Goal: Transaction & Acquisition: Purchase product/service

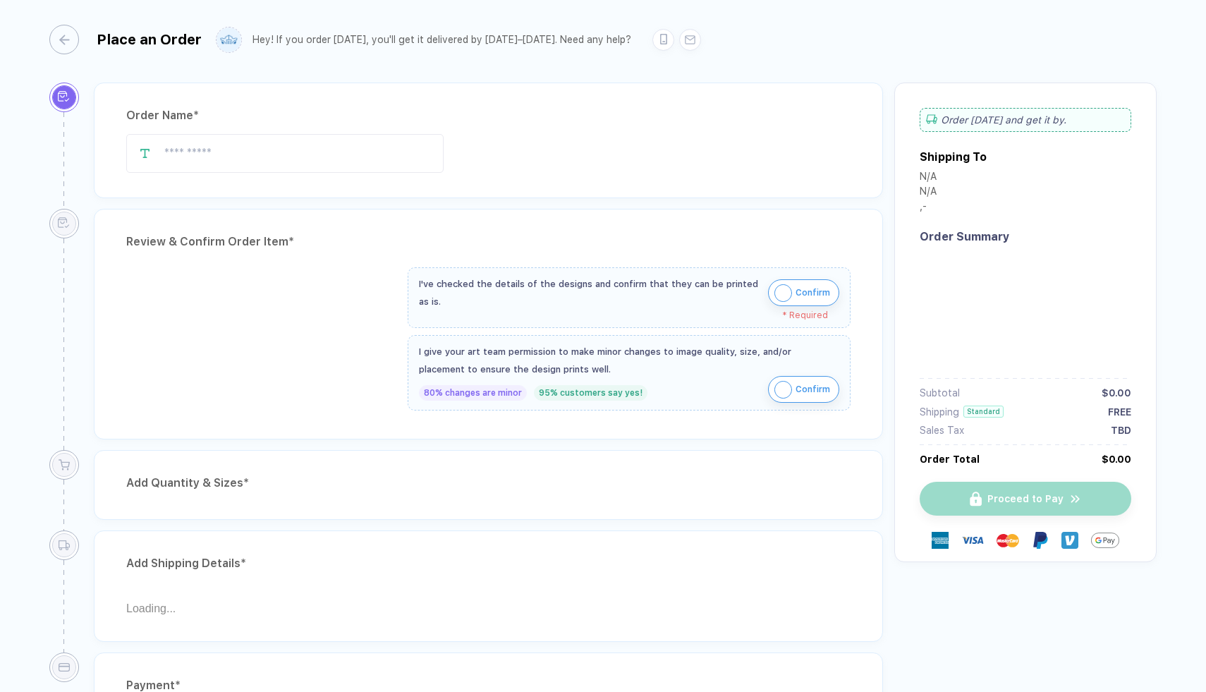
type input "**********"
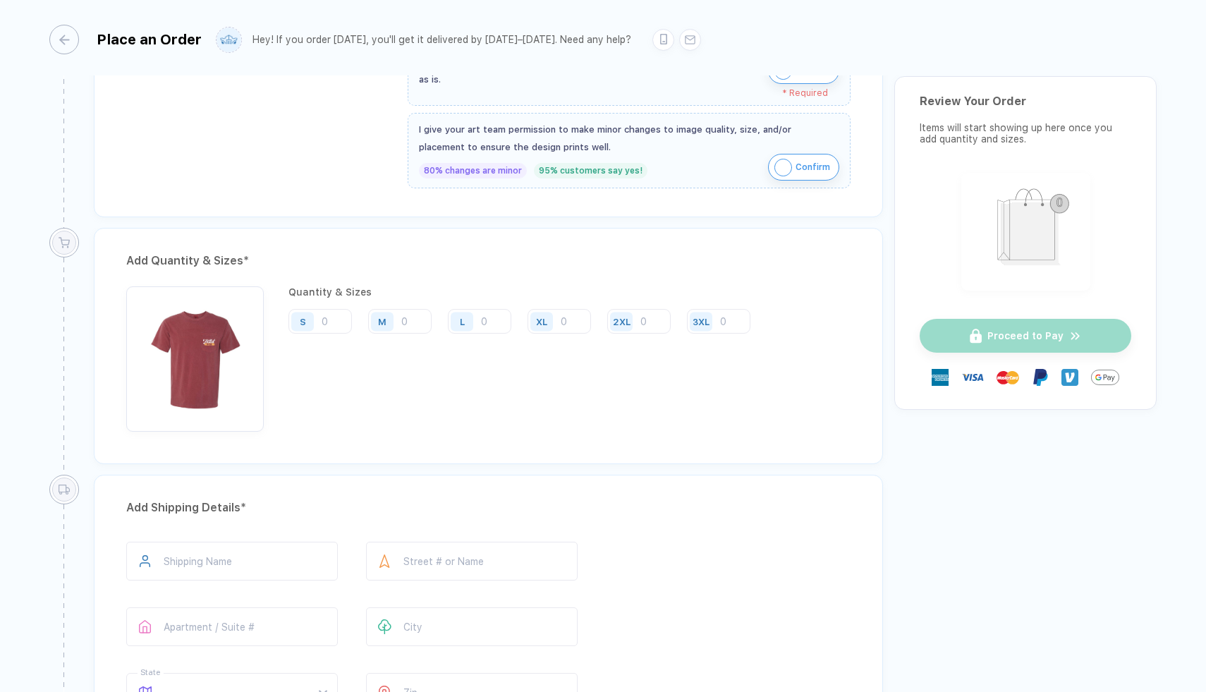
scroll to position [538, 0]
click at [482, 308] on input "number" at bounding box center [479, 317] width 63 height 25
type input "1"
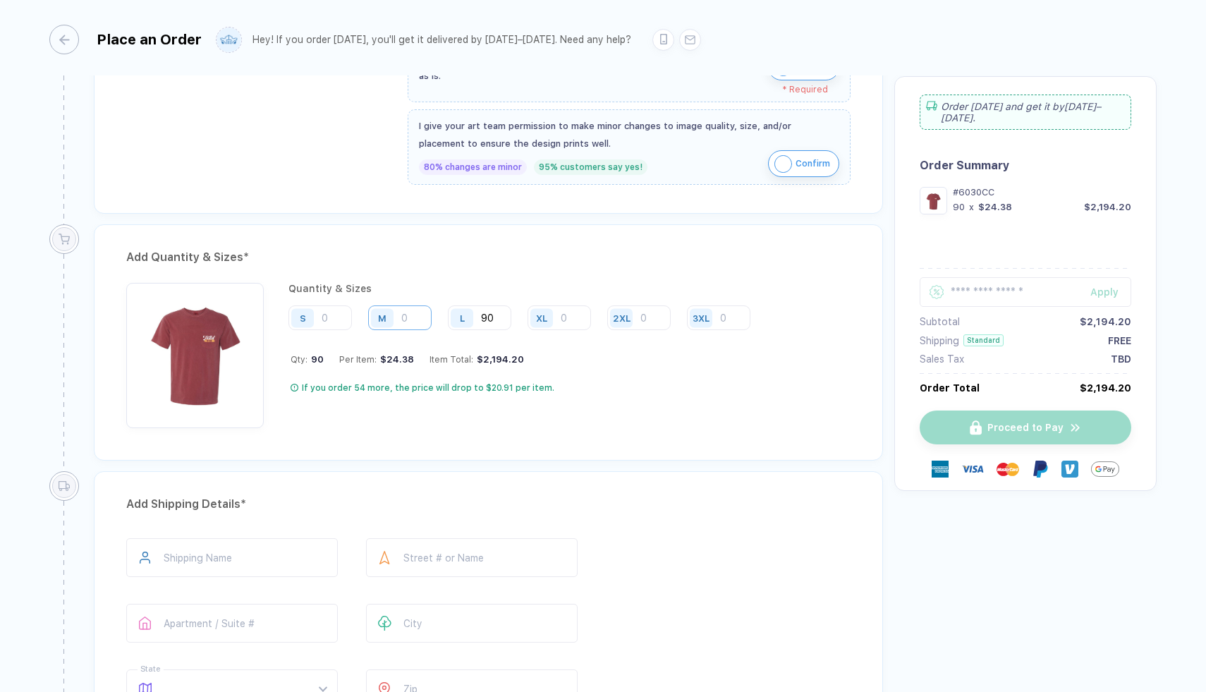
click at [405, 308] on input "number" at bounding box center [399, 317] width 63 height 25
click at [486, 312] on input "90" at bounding box center [479, 317] width 63 height 25
type input "80"
click at [407, 317] on input "number" at bounding box center [399, 317] width 63 height 25
type input "80"
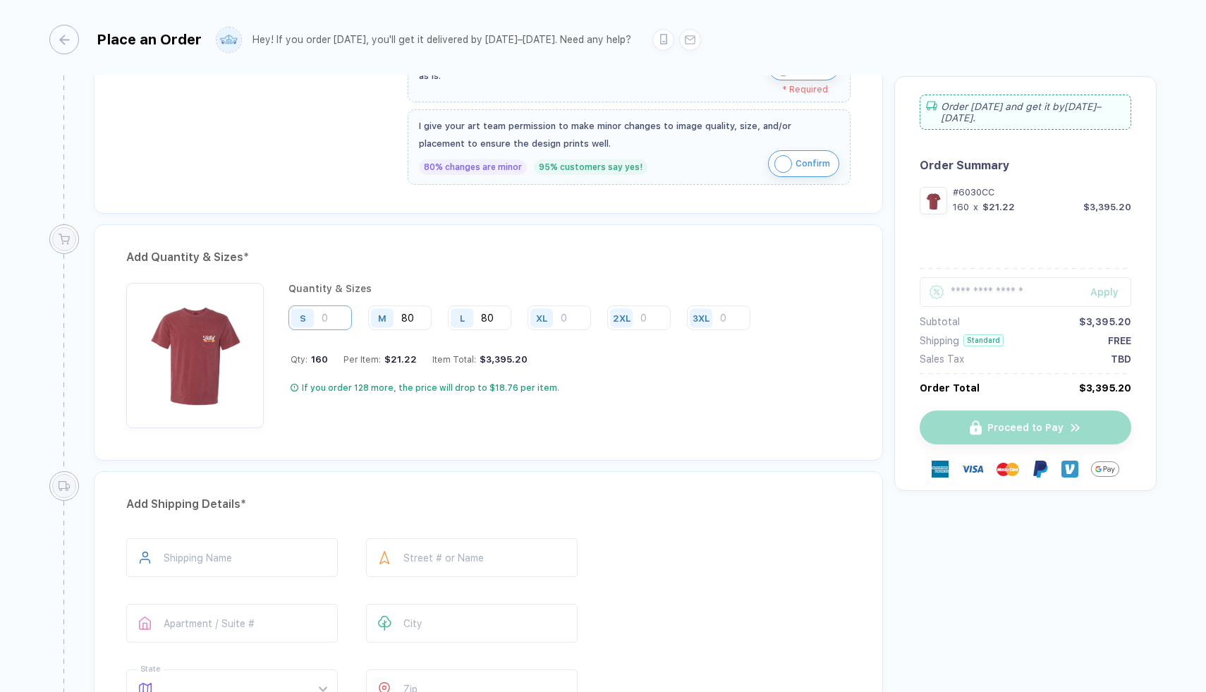
click at [326, 312] on input "number" at bounding box center [319, 317] width 63 height 25
type input "4"
click at [560, 314] on input "number" at bounding box center [558, 317] width 63 height 25
click at [644, 318] on input "number" at bounding box center [638, 317] width 63 height 25
type input "5"
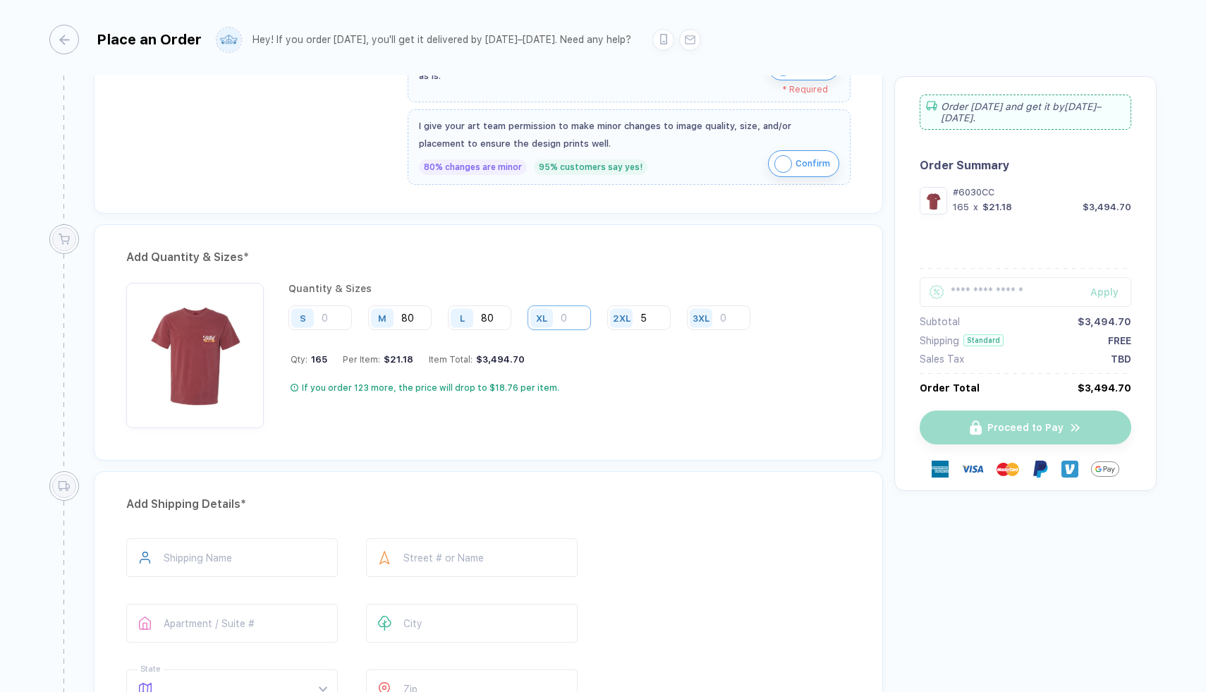
click at [579, 314] on input "number" at bounding box center [558, 317] width 63 height 25
type input "15"
click at [336, 308] on input "number" at bounding box center [319, 317] width 63 height 25
type input "1"
click at [410, 312] on input "80" at bounding box center [399, 317] width 63 height 25
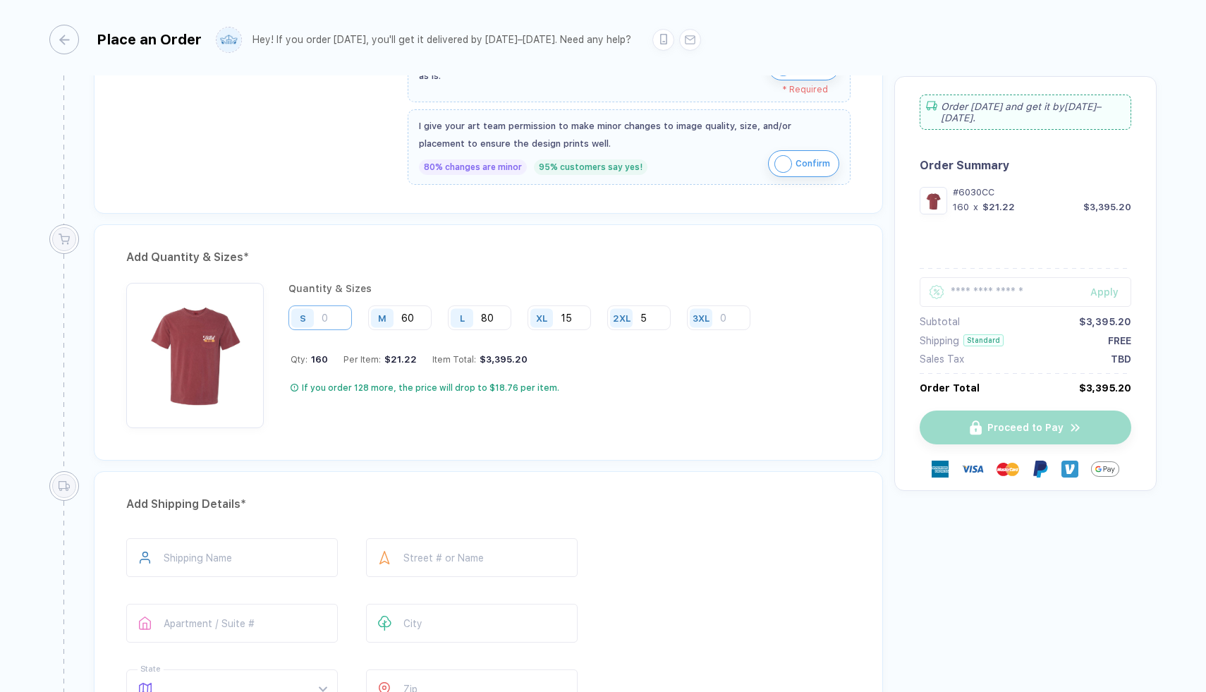
type input "60"
click at [326, 321] on input "number" at bounding box center [319, 317] width 63 height 25
type input "3"
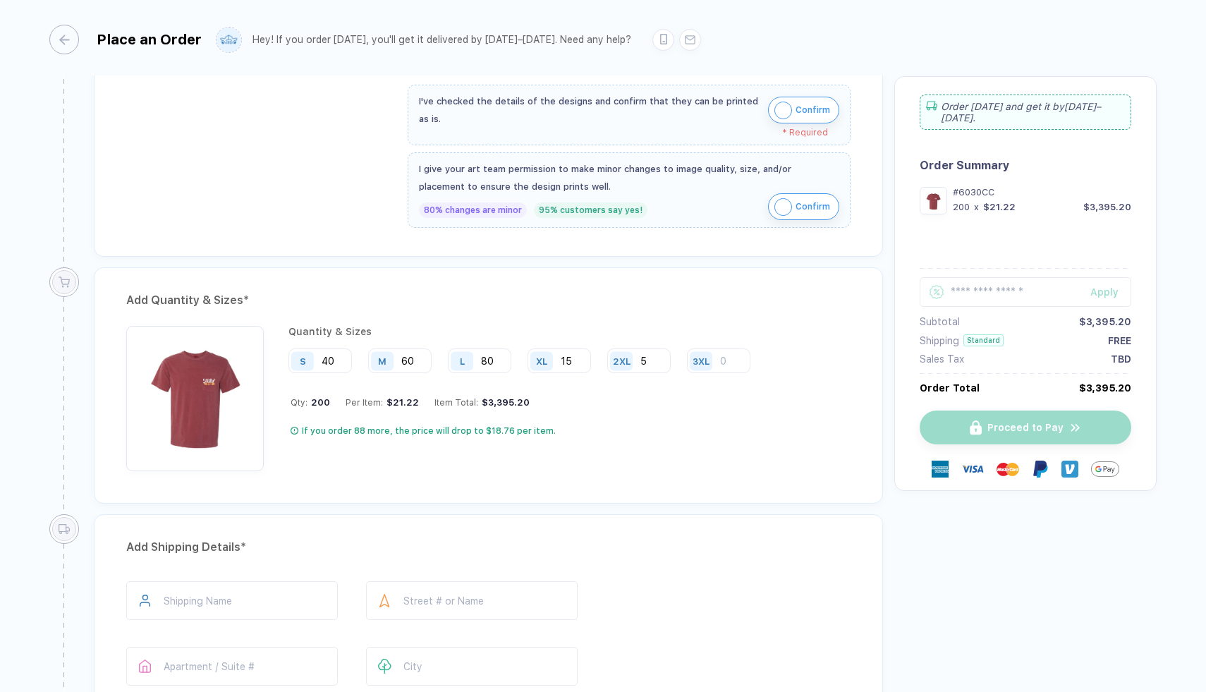
scroll to position [503, 0]
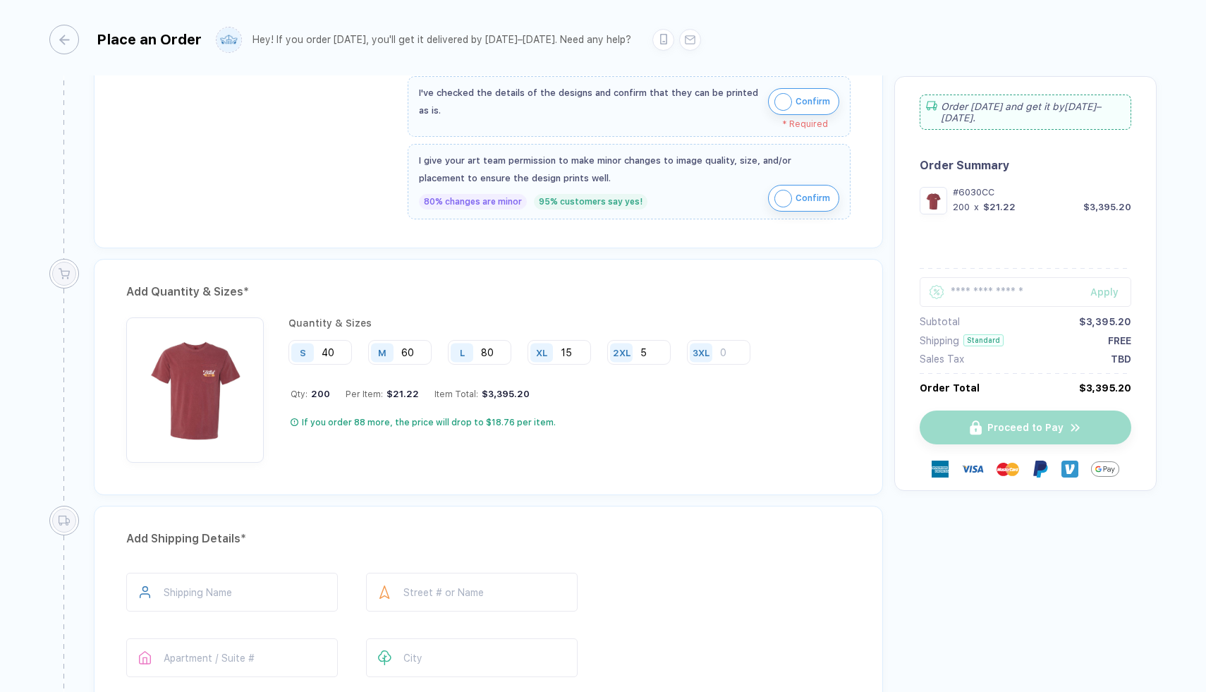
type input "4"
type input "30"
click at [568, 354] on input "15" at bounding box center [558, 352] width 63 height 25
type input "25"
click at [723, 421] on div "If you order 88 more, the price will drop to $18.76 per item." at bounding box center [526, 422] width 470 height 11
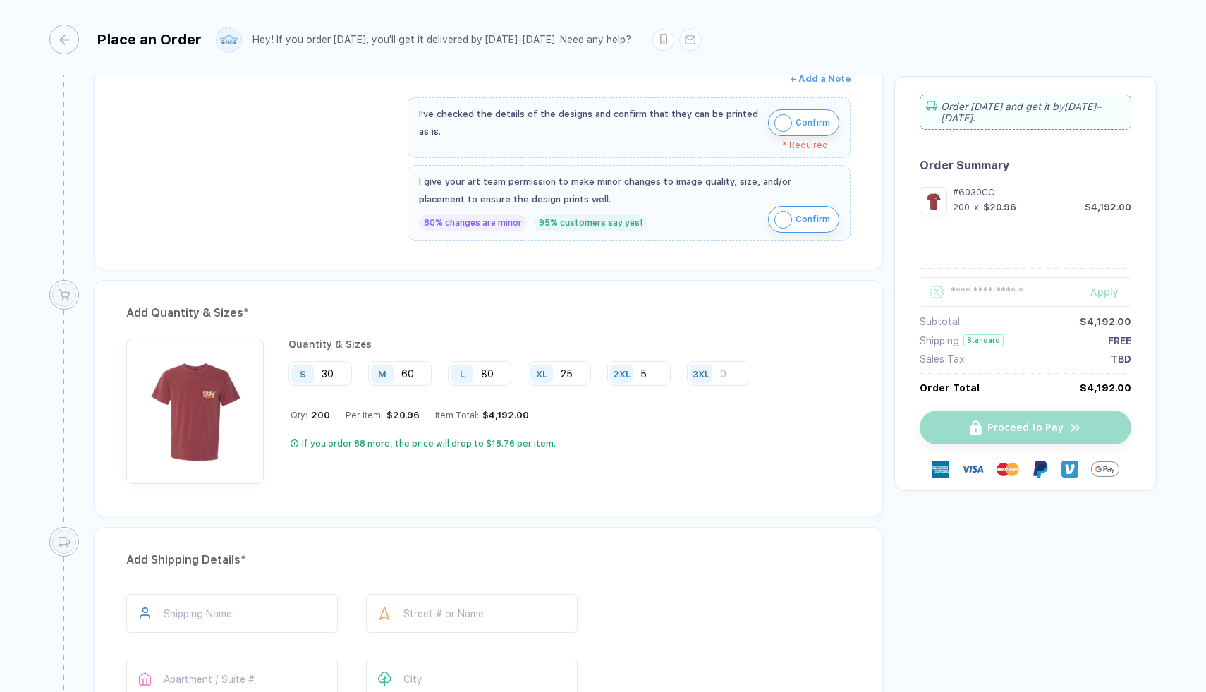
scroll to position [470, 0]
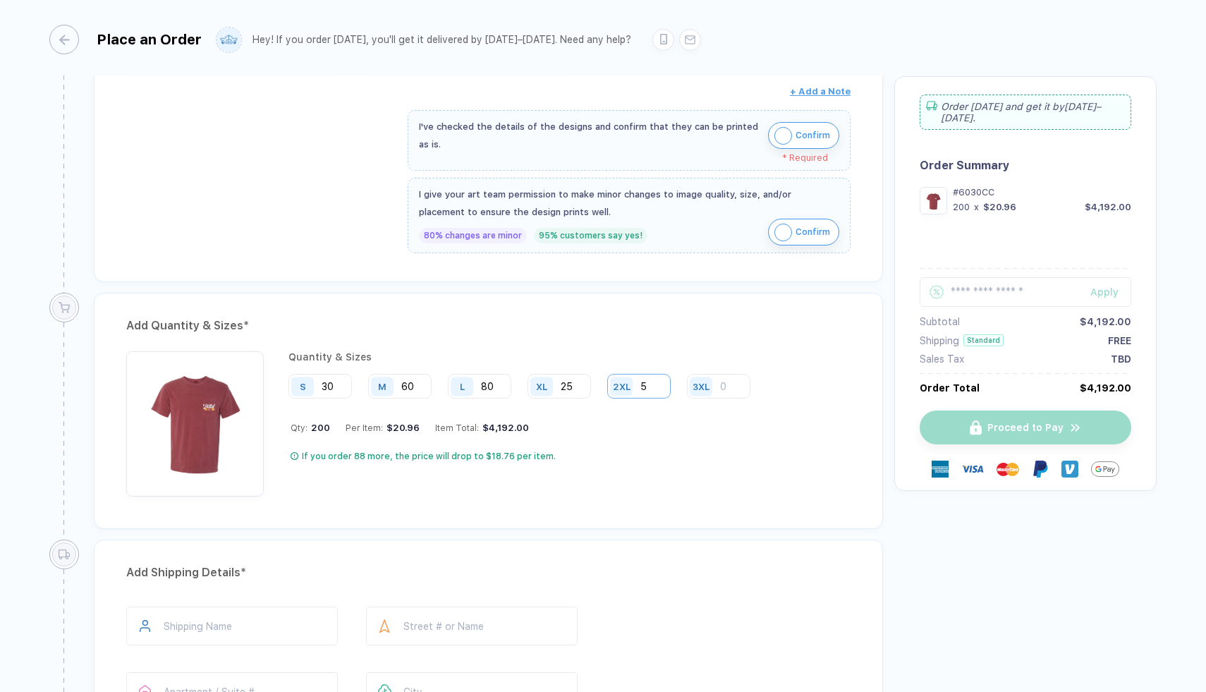
click at [654, 386] on input "5" at bounding box center [638, 386] width 63 height 25
click at [487, 386] on input "80" at bounding box center [479, 386] width 63 height 25
type input "100"
click at [410, 387] on input "60" at bounding box center [399, 386] width 63 height 25
type input "80"
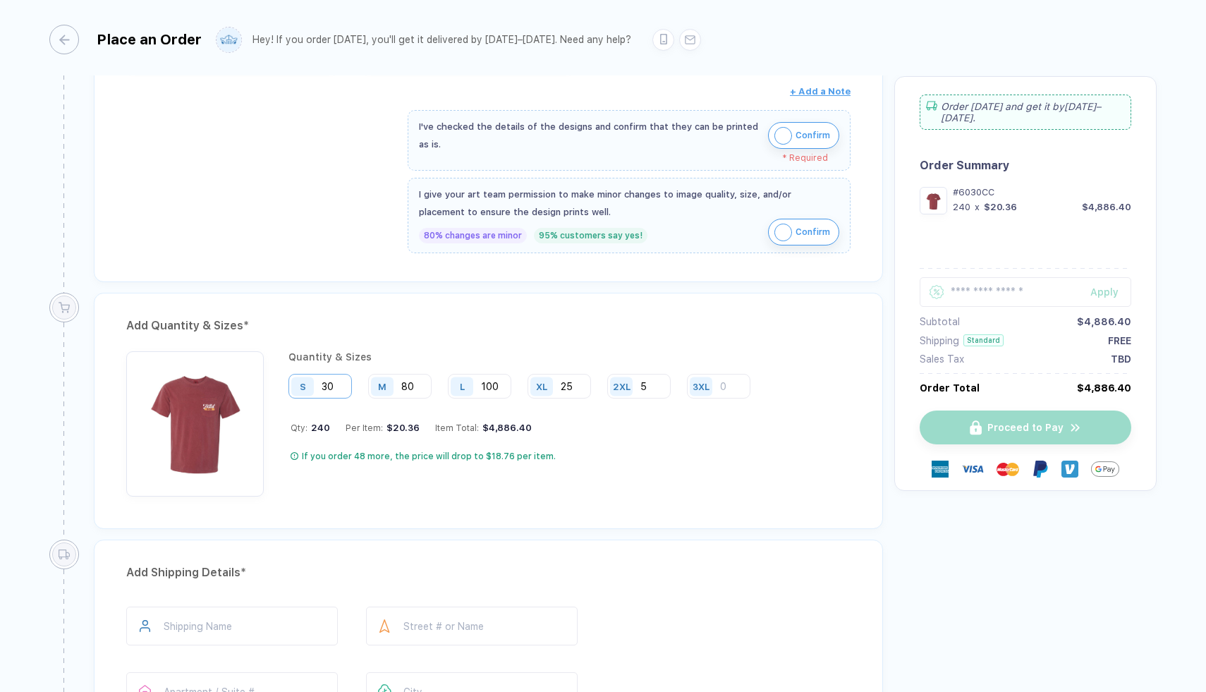
click at [329, 387] on input "30" at bounding box center [319, 386] width 63 height 25
type input "50"
click at [567, 391] on input "25" at bounding box center [558, 386] width 63 height 25
type input "35"
click at [493, 387] on input "100" at bounding box center [479, 386] width 63 height 25
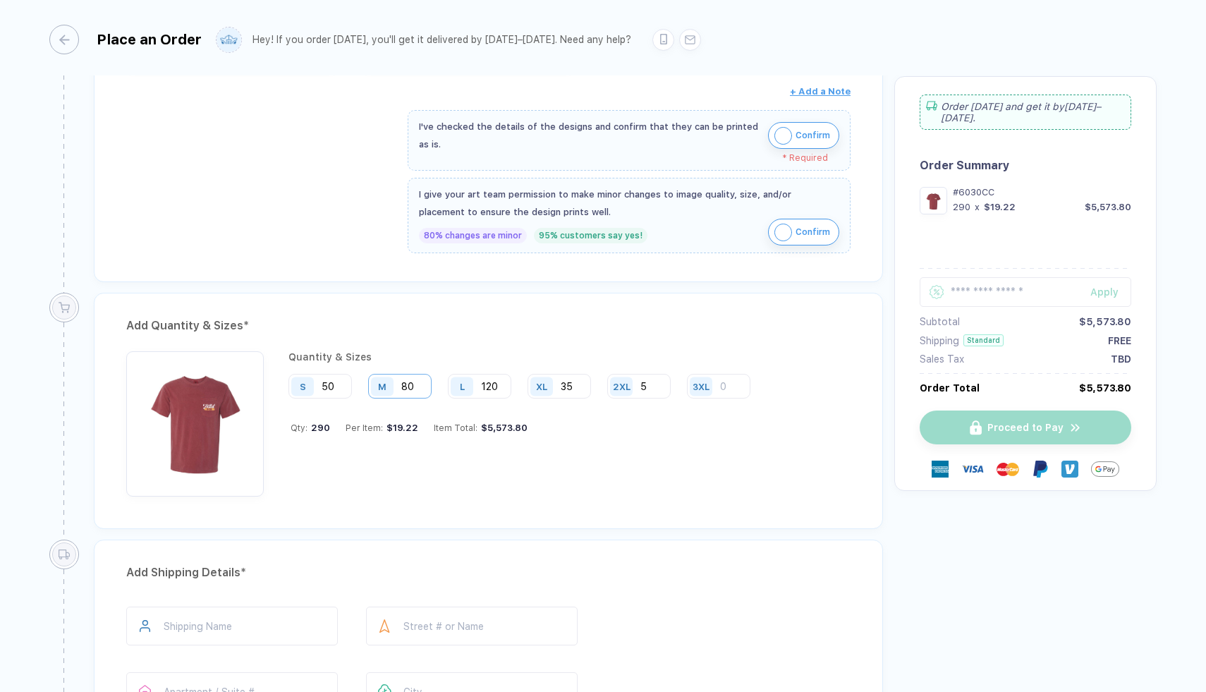
type input "120"
click at [408, 386] on input "80" at bounding box center [399, 386] width 63 height 25
type input "100"
click at [490, 387] on input "120" at bounding box center [479, 386] width 63 height 25
click at [795, 369] on div "Quantity & Sizes S 50 M 100 L 110 XL 35 2XL 5 3XL Qty: 300 Per Item: $19.22 Ite…" at bounding box center [488, 423] width 724 height 145
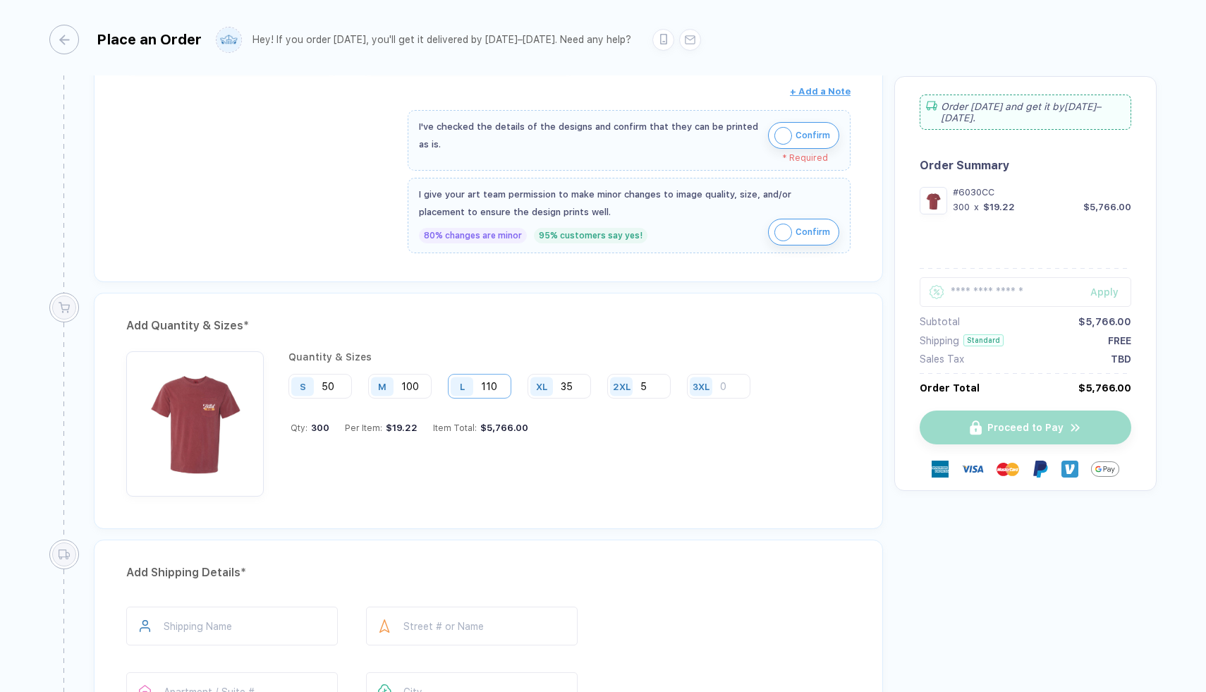
click at [490, 388] on input "110" at bounding box center [479, 386] width 63 height 25
type input "100"
click at [412, 385] on input "100" at bounding box center [399, 386] width 63 height 25
type input "0"
click at [330, 386] on input "50" at bounding box center [319, 386] width 63 height 25
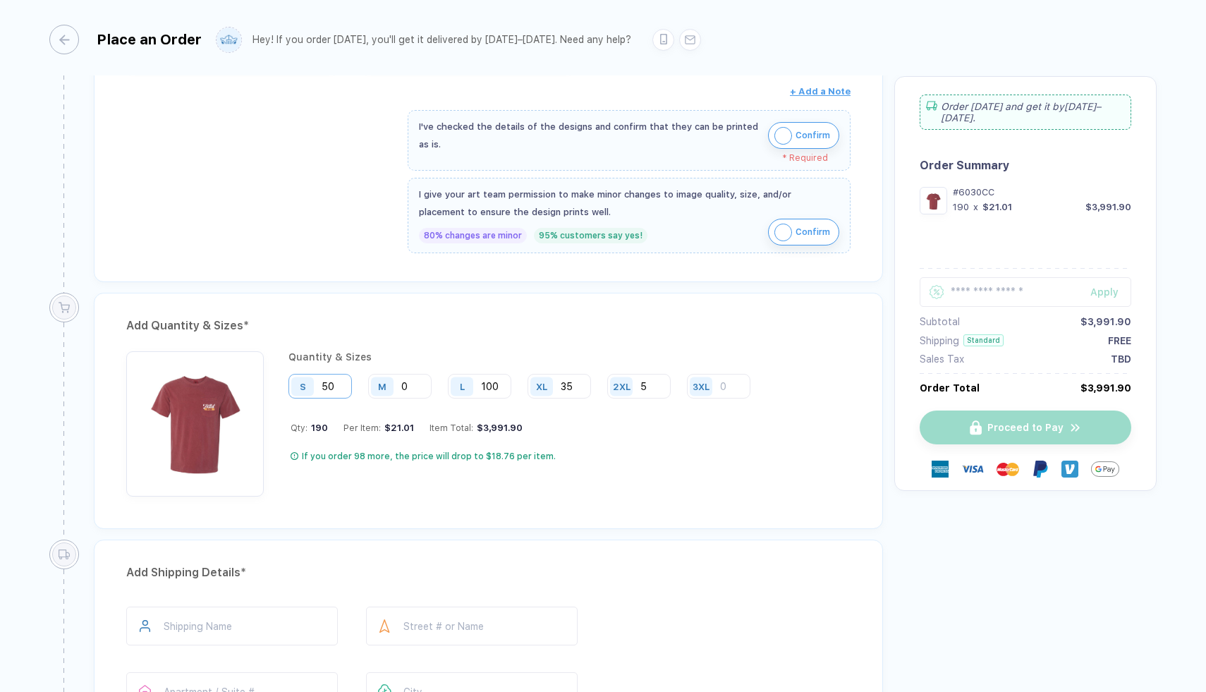
click at [330, 386] on input "50" at bounding box center [319, 386] width 63 height 25
type input "38"
click at [412, 384] on input "0" at bounding box center [399, 386] width 63 height 25
type input "088"
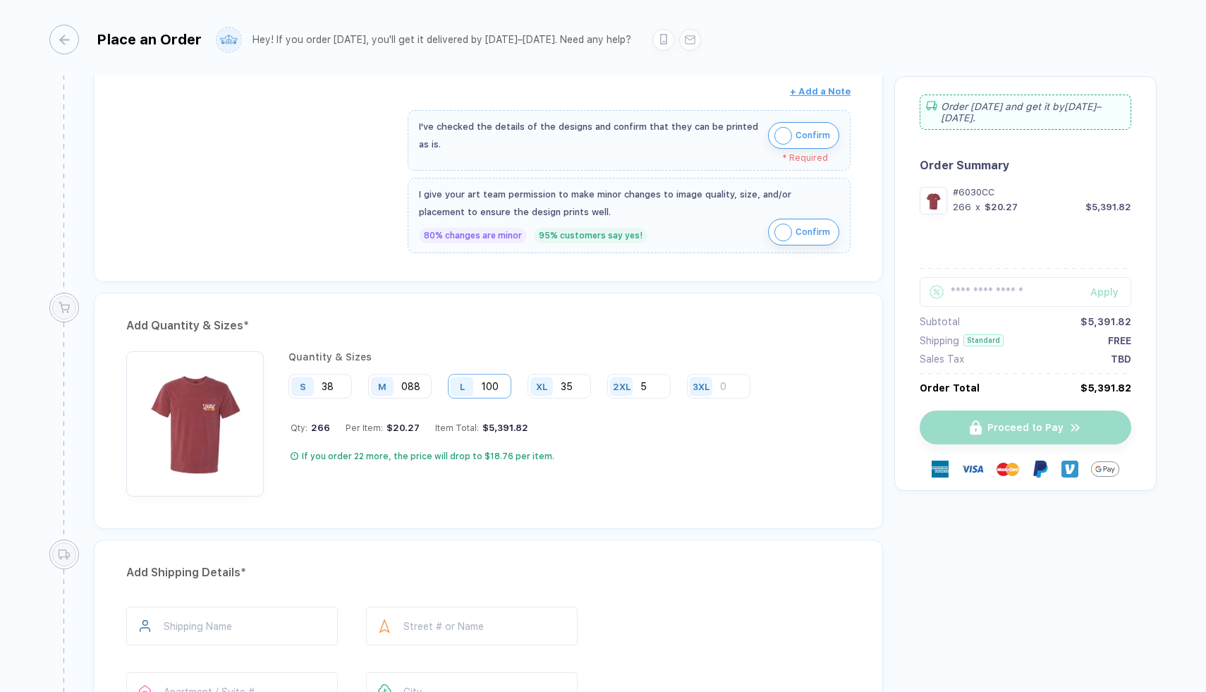
click at [494, 389] on input "100" at bounding box center [479, 386] width 63 height 25
type input "88"
click at [577, 386] on input "35" at bounding box center [558, 386] width 63 height 25
type input "31"
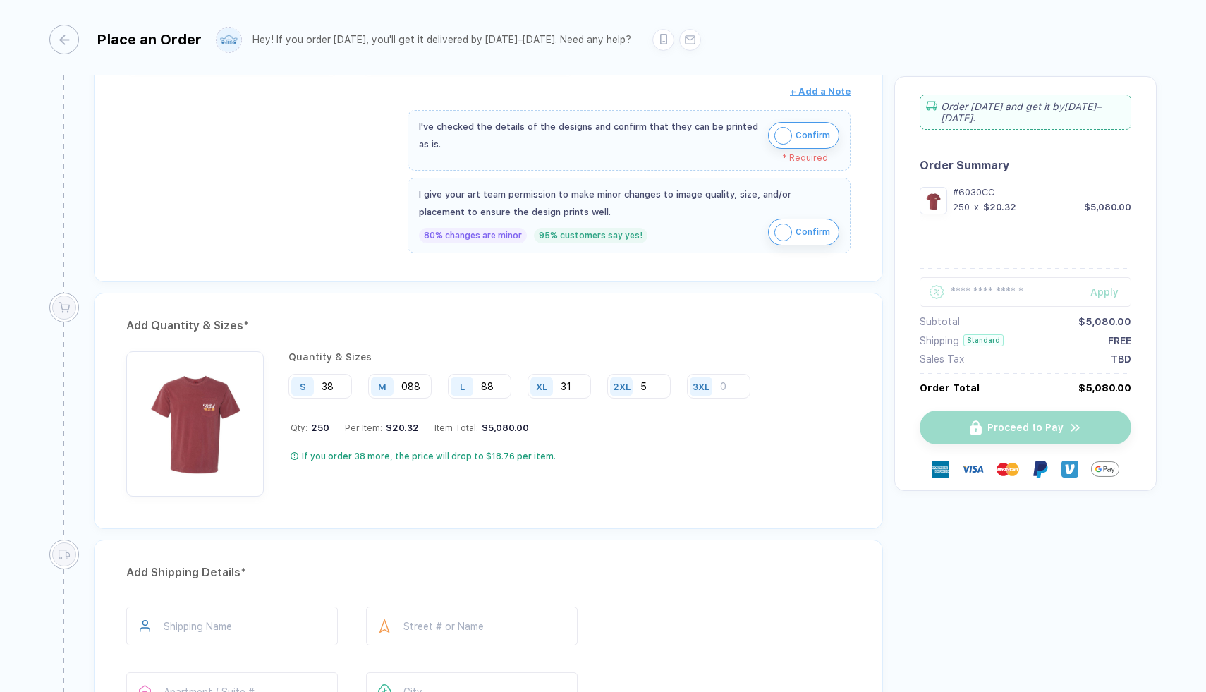
click at [661, 464] on div "Quantity & Sizes S 38 M 088 L 88 XL 31 2XL 5 3XL Qty: 250 Per Item: $20.32 Item…" at bounding box center [524, 423] width 472 height 145
click at [332, 393] on input "38" at bounding box center [319, 386] width 63 height 25
type input "45"
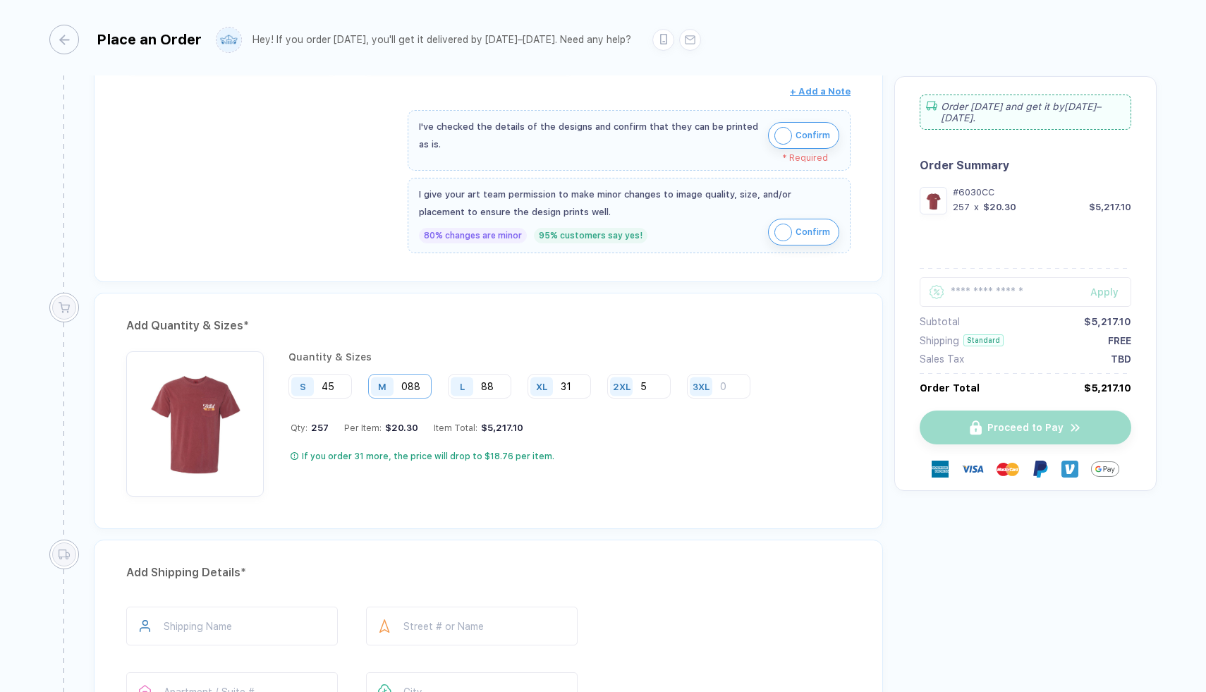
click at [419, 387] on input "088" at bounding box center [399, 386] width 63 height 25
type input "105"
click at [494, 387] on input "88" at bounding box center [479, 386] width 63 height 25
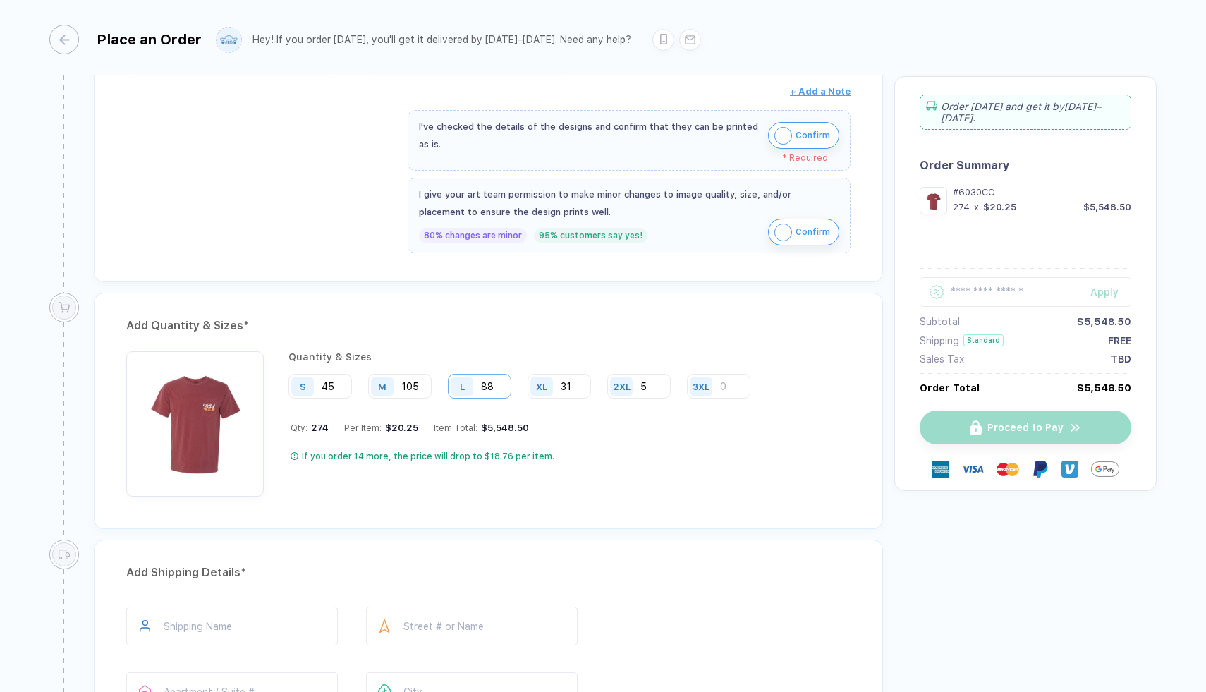
click at [494, 387] on input "88" at bounding box center [479, 386] width 63 height 25
type input "105"
click at [570, 386] on input "31" at bounding box center [558, 386] width 63 height 25
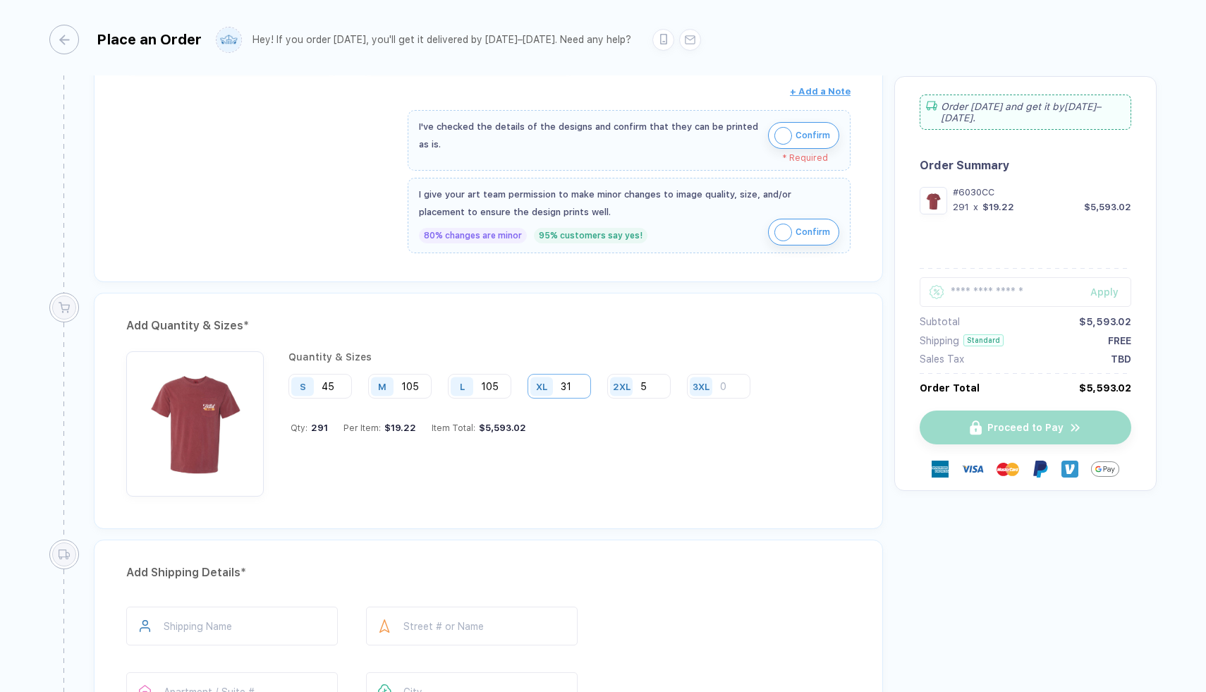
click at [568, 392] on input "31" at bounding box center [558, 386] width 63 height 25
click at [568, 390] on input "31" at bounding box center [558, 386] width 63 height 25
type input "40"
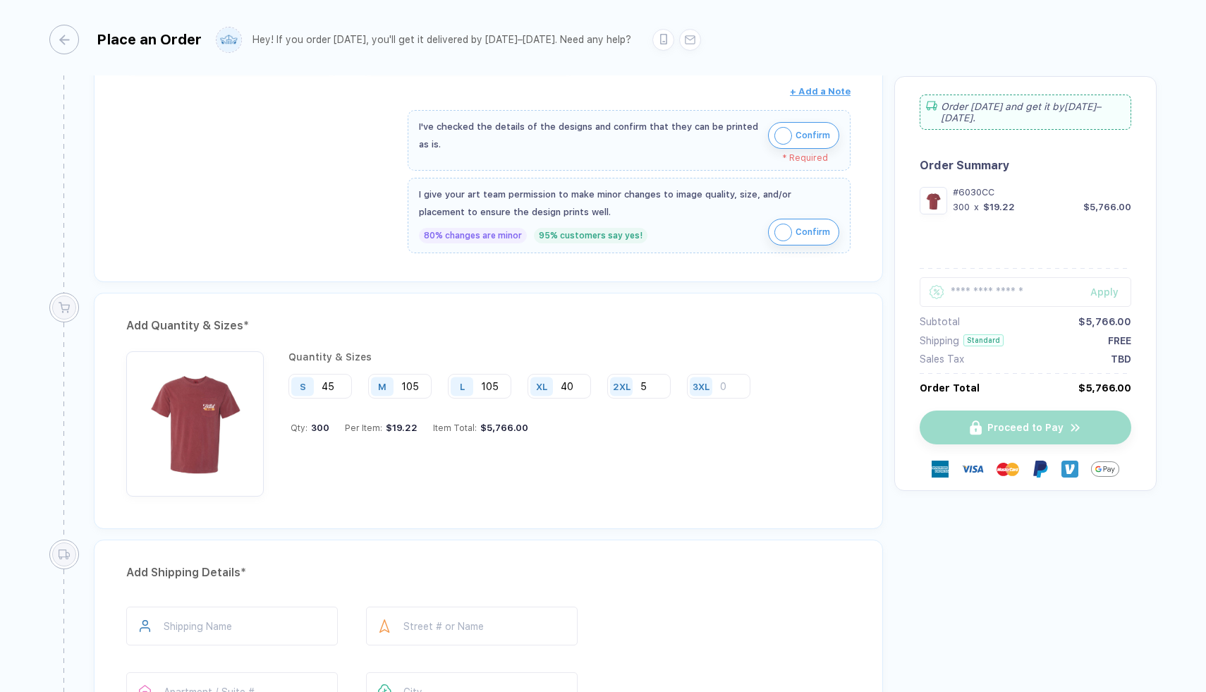
click at [682, 454] on div "Quantity & Sizes S 45 M 105 L 105 XL 40 2XL 5 3XL Qty: 300 Per Item: $19.22 Ite…" at bounding box center [524, 423] width 472 height 145
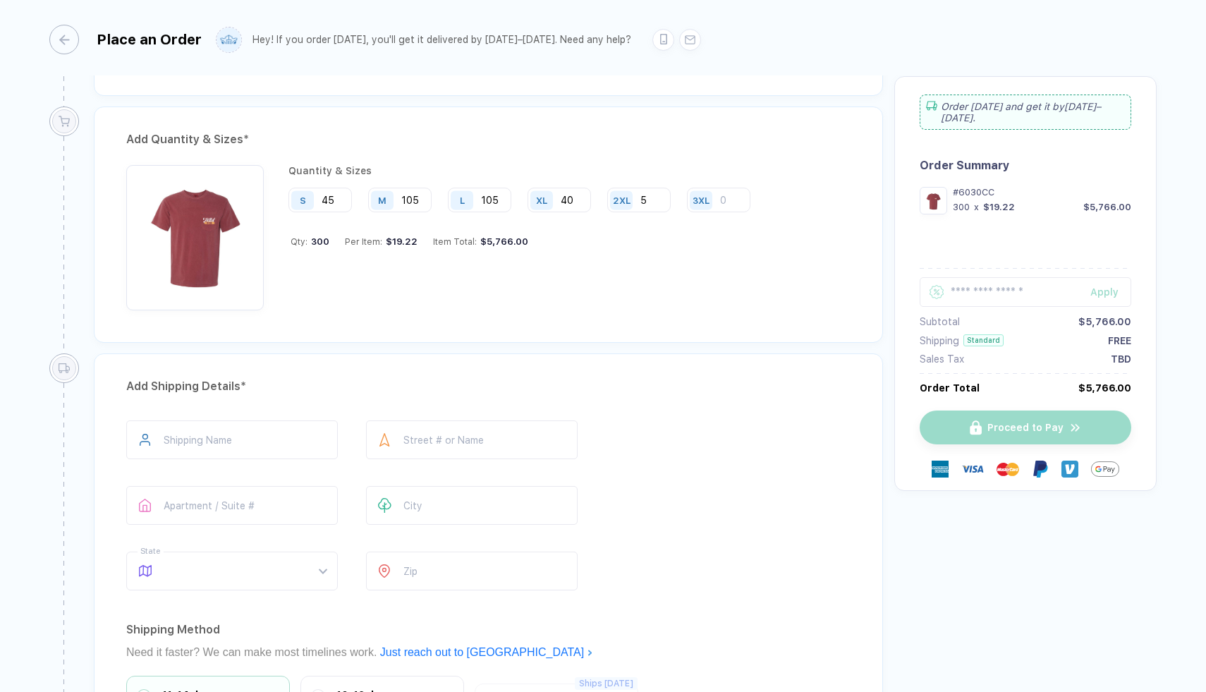
scroll to position [680, 0]
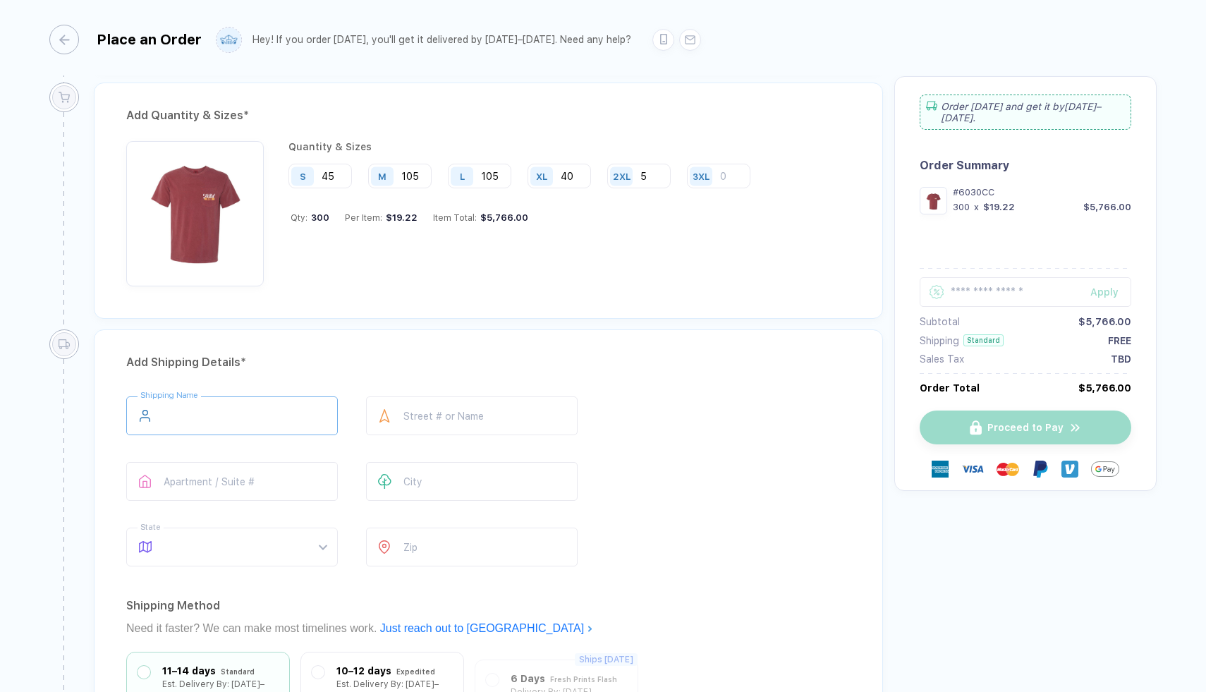
click at [282, 415] on input "text" at bounding box center [232, 415] width 212 height 39
type input "**********"
click at [425, 477] on input "text" at bounding box center [472, 481] width 212 height 39
type input "*"
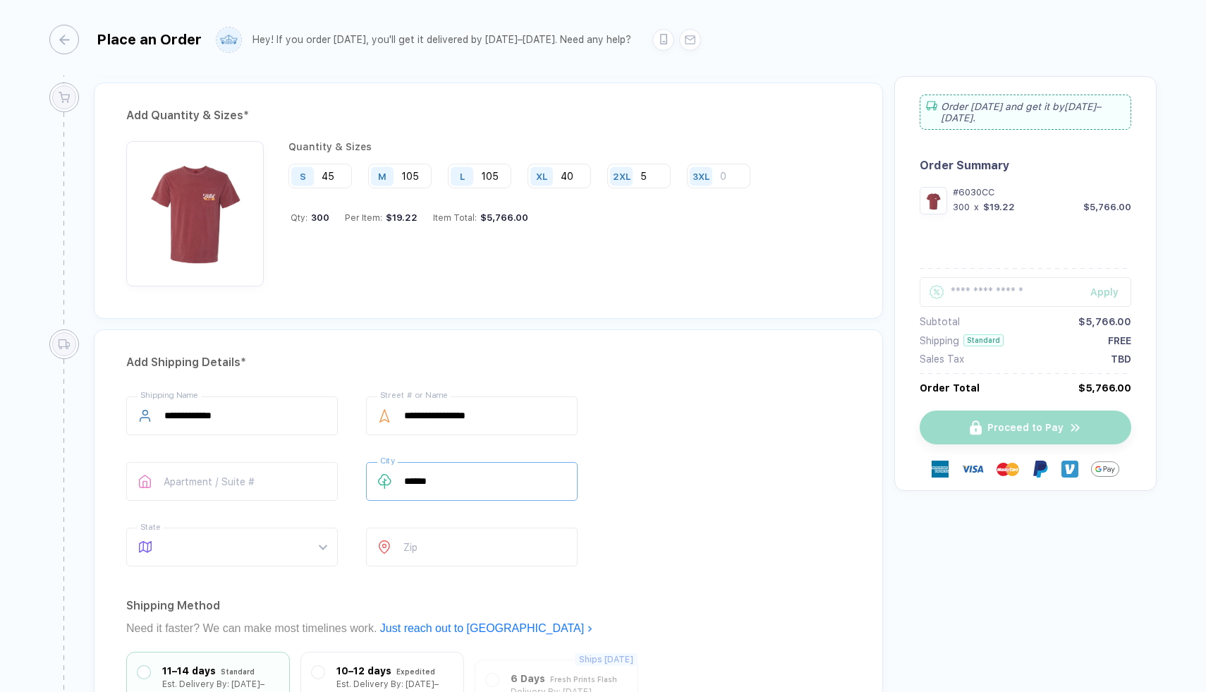
type input "******"
type input "*"
type input "*******"
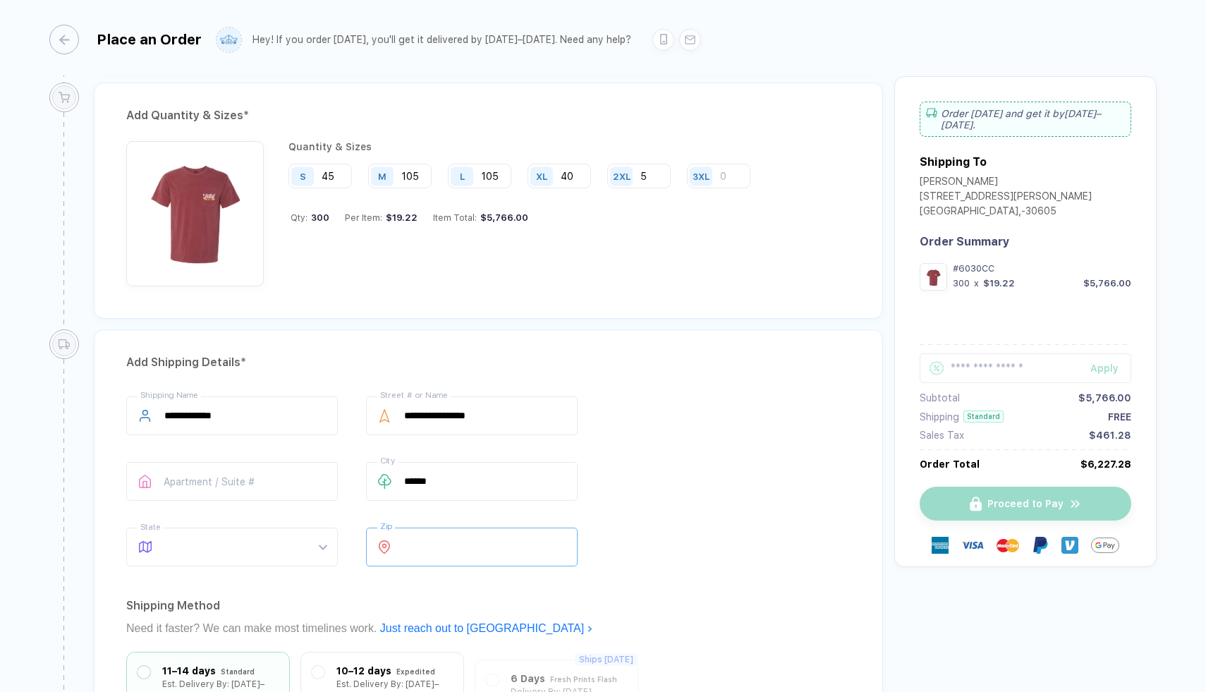
type input "*****"
click at [648, 512] on div "**********" at bounding box center [488, 484] width 724 height 176
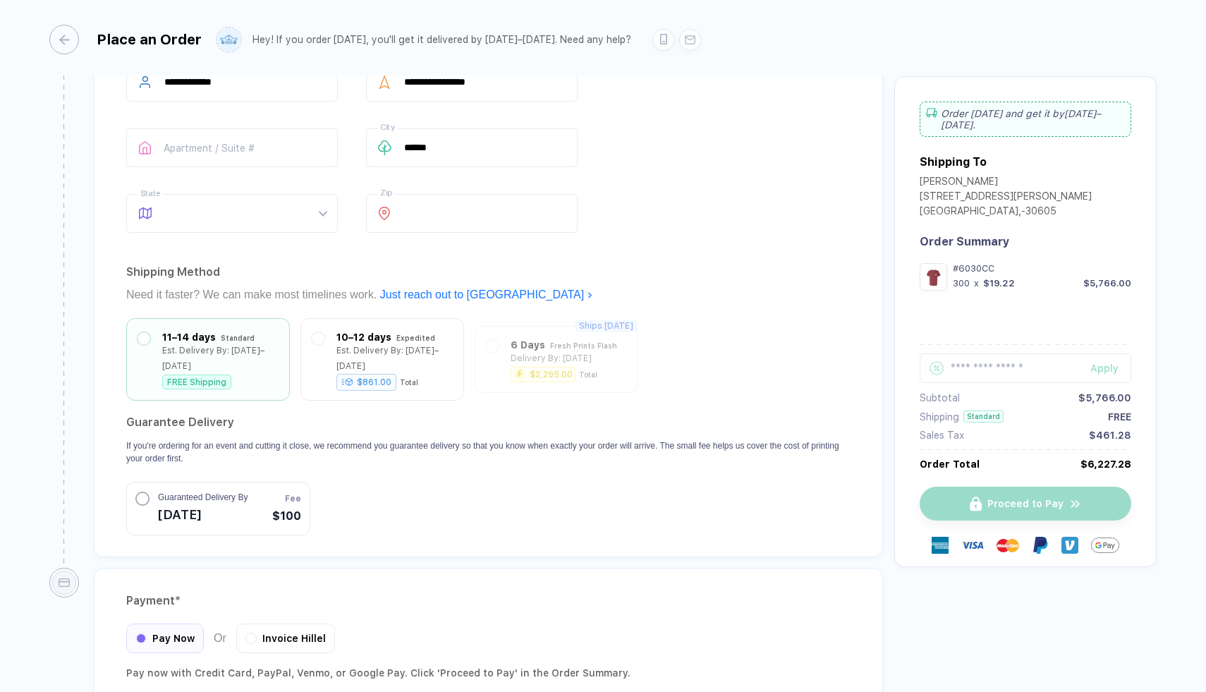
scroll to position [1133, 0]
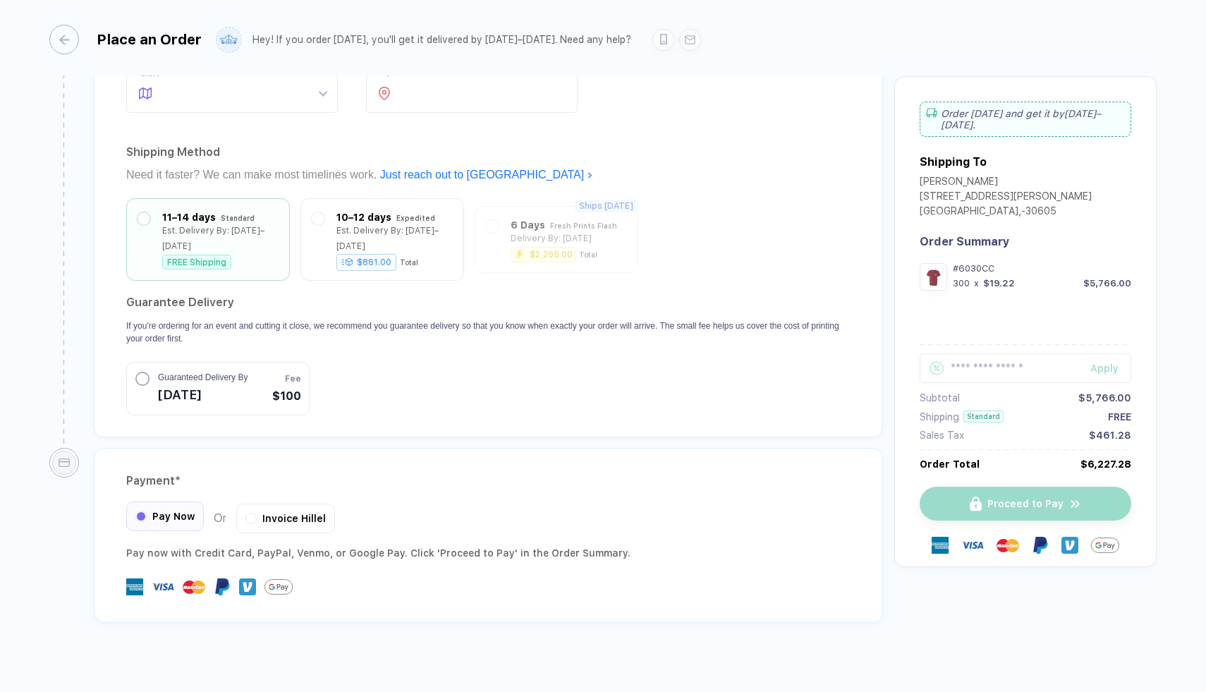
click at [165, 511] on span "Pay Now" at bounding box center [173, 516] width 42 height 11
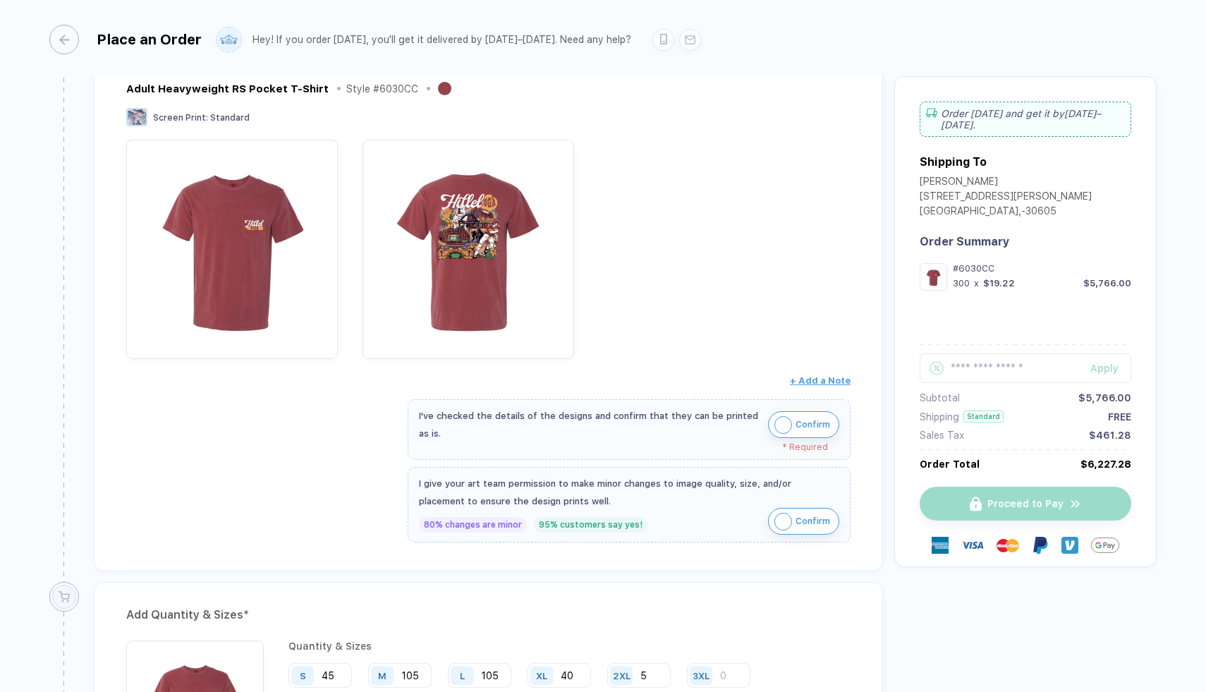
scroll to position [191, 0]
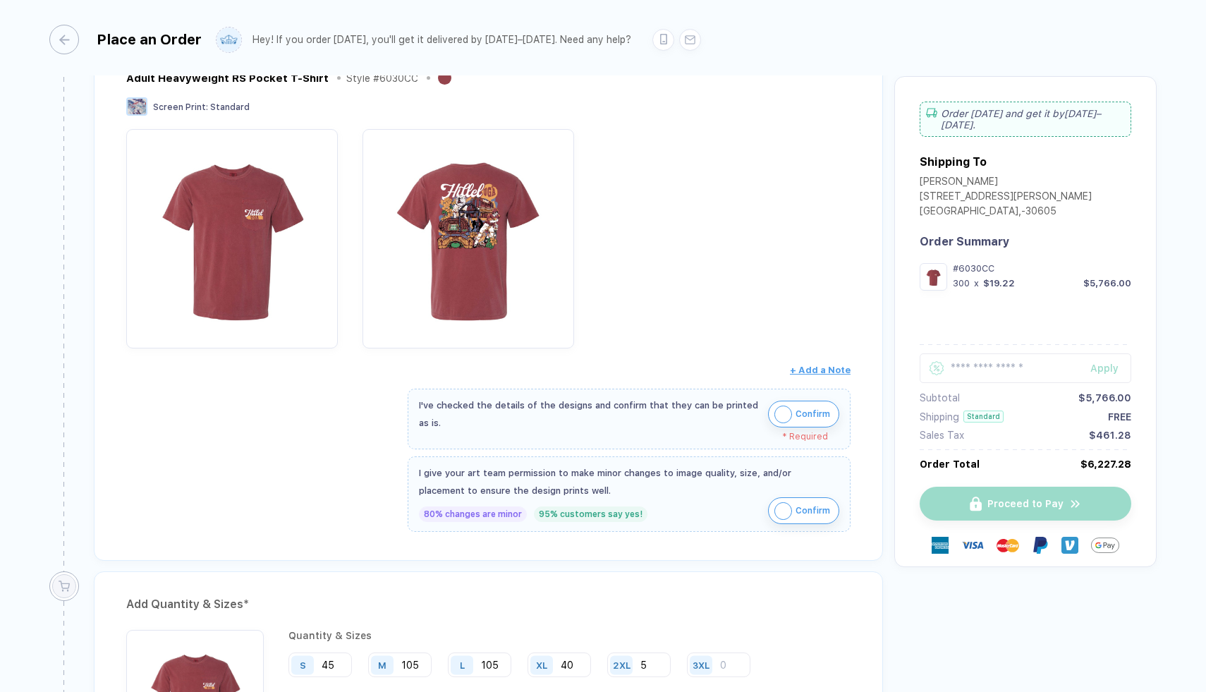
click at [781, 413] on img "button" at bounding box center [783, 414] width 18 height 18
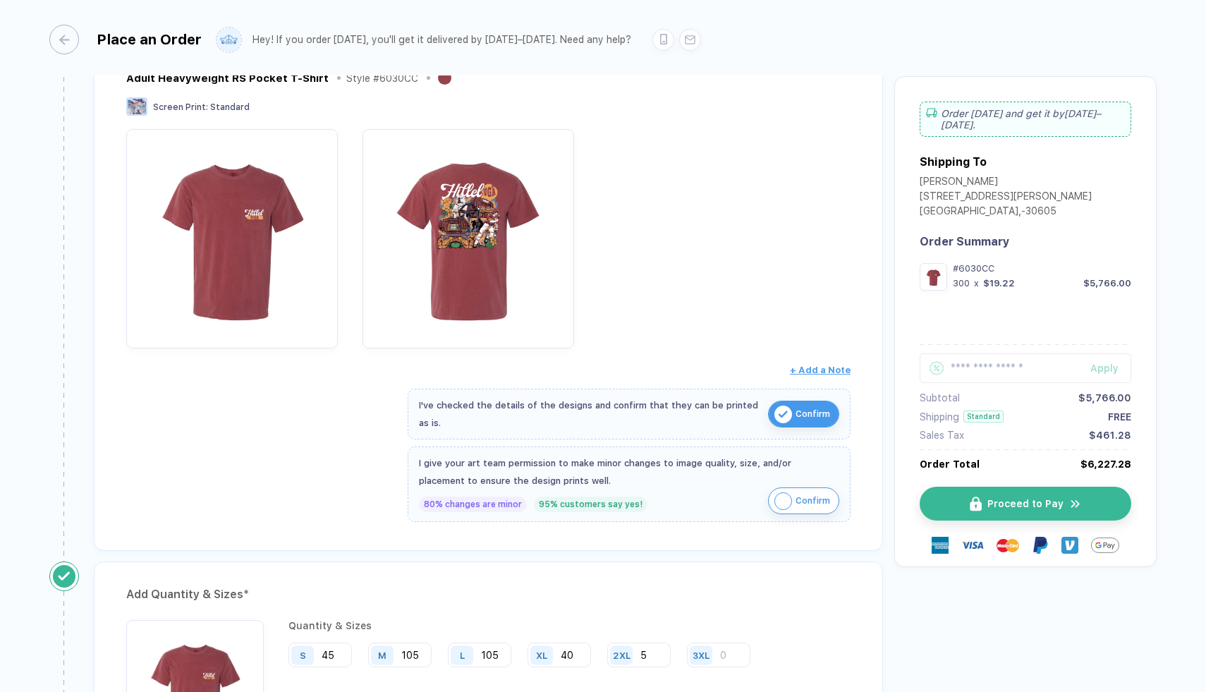
click at [785, 499] on img "button" at bounding box center [783, 501] width 18 height 18
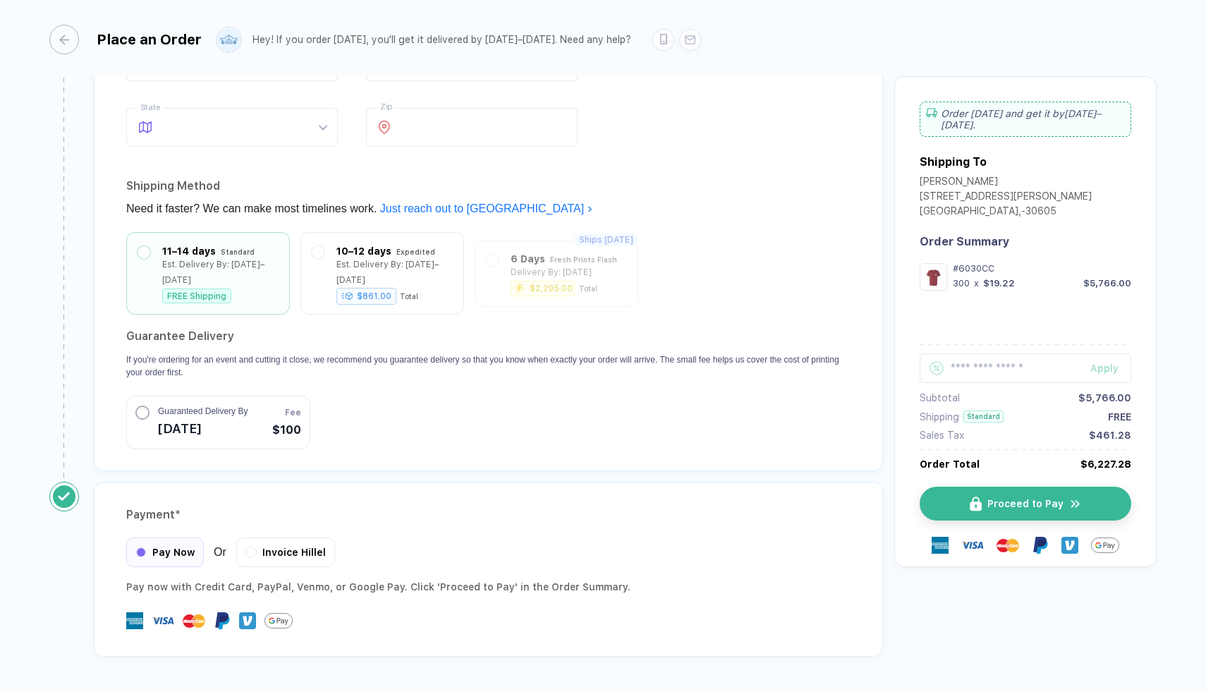
scroll to position [1123, 0]
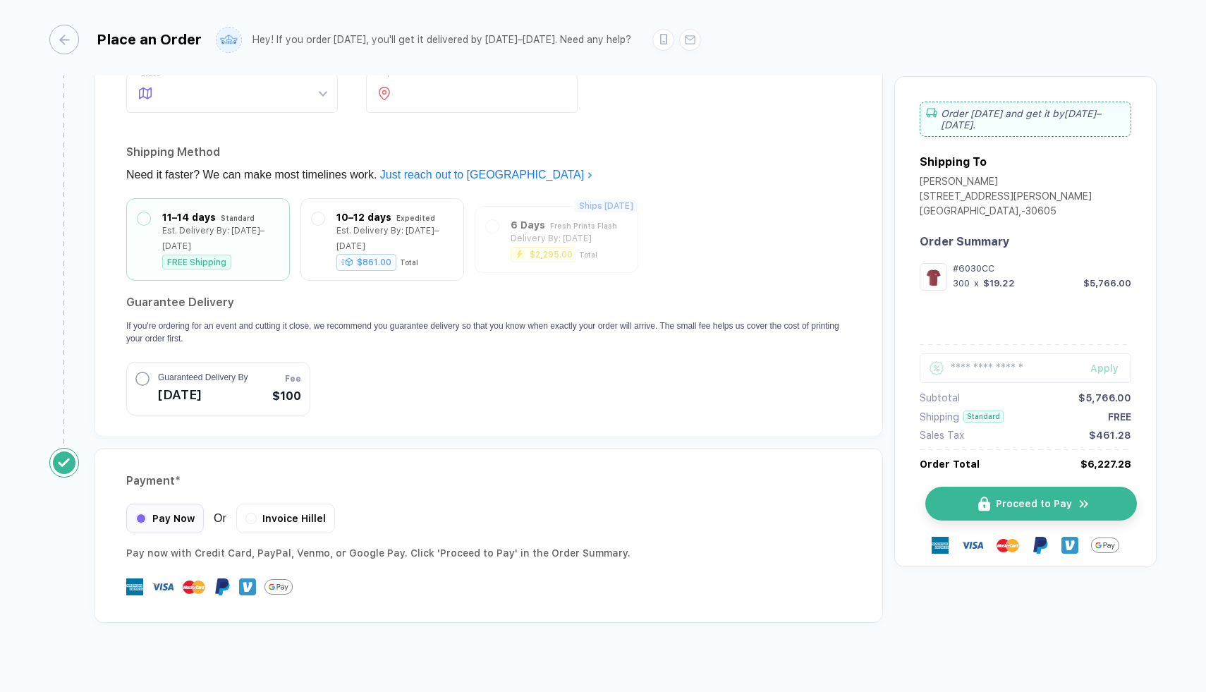
click at [1032, 498] on span "Proceed to Pay" at bounding box center [1034, 503] width 76 height 11
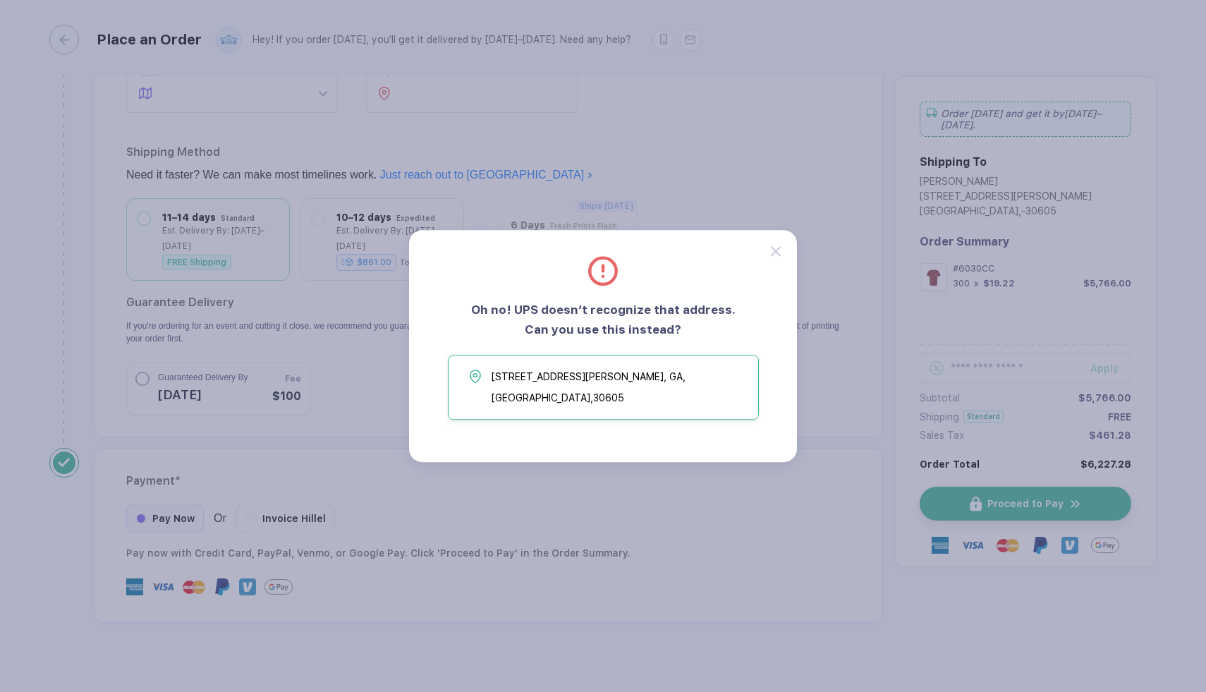
click at [582, 391] on span "[STREET_ADDRESS][PERSON_NAME]" at bounding box center [620, 387] width 259 height 42
type input "**********"
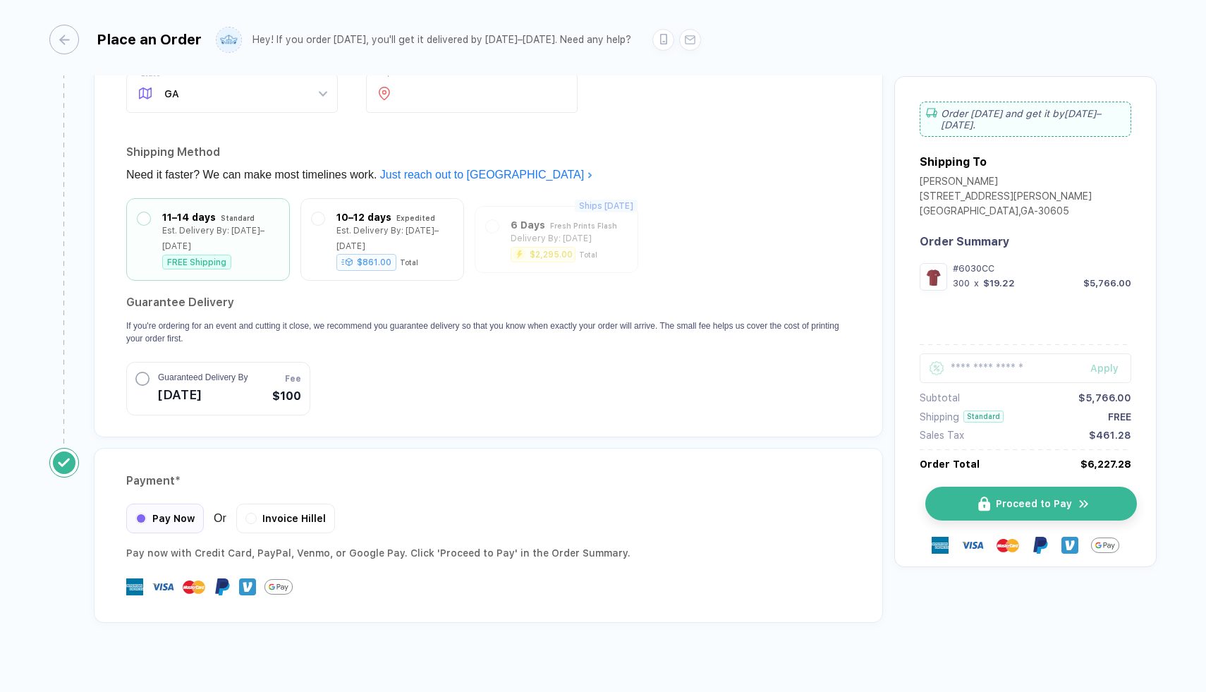
click at [1020, 498] on span "Proceed to Pay" at bounding box center [1034, 503] width 76 height 11
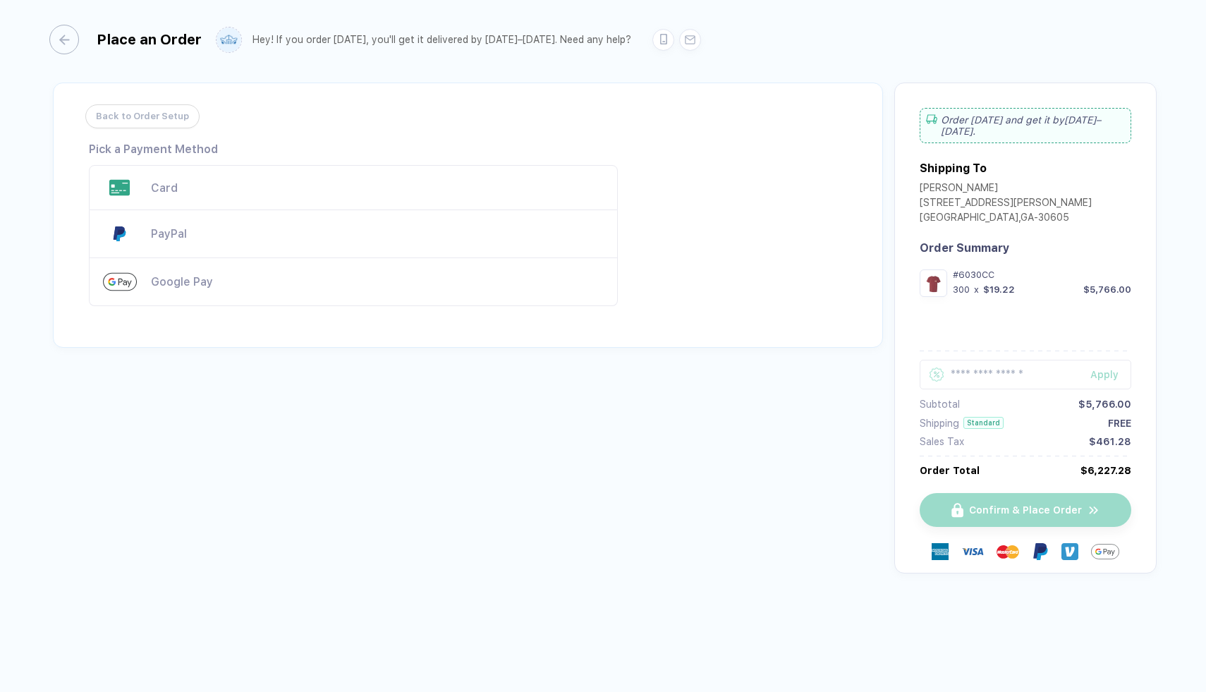
click at [250, 193] on div "Card" at bounding box center [377, 187] width 453 height 13
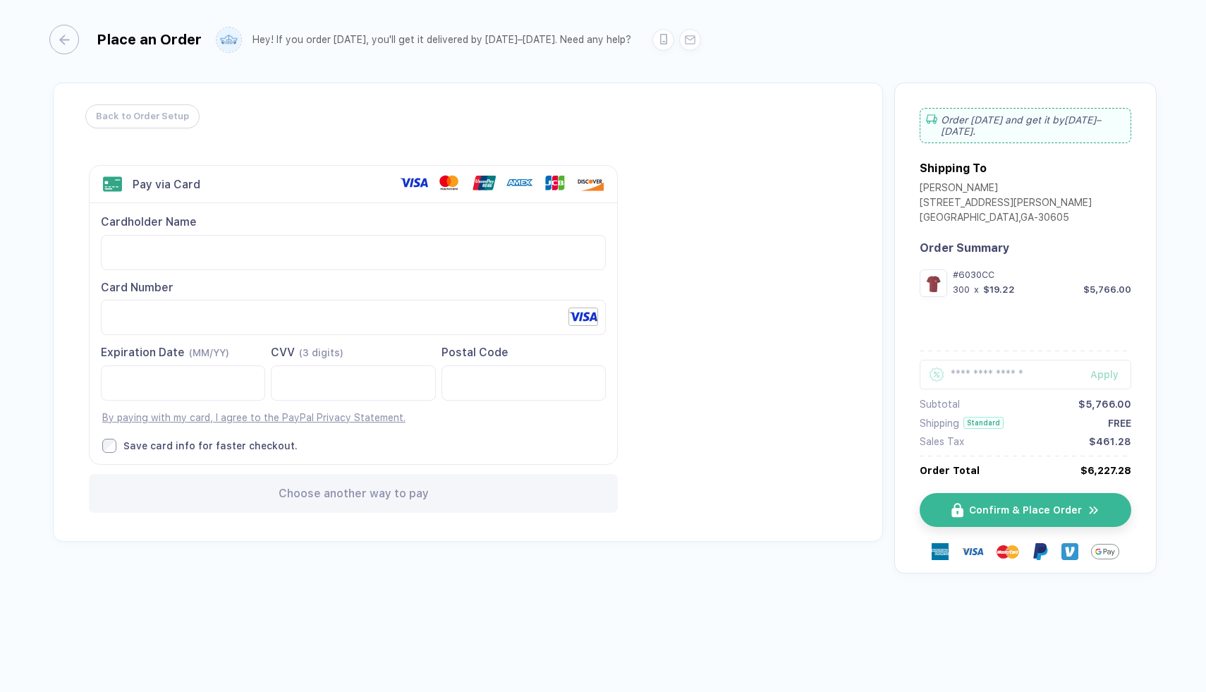
click at [757, 420] on div "Back to Order Setup Visa MasterCard Union Pay American Express JCB Discover Din…" at bounding box center [468, 311] width 830 height 459
drag, startPoint x: 980, startPoint y: 281, endPoint x: 1015, endPoint y: 279, distance: 34.6
click at [1015, 284] on div "300 x $19.22 $5,766.00" at bounding box center [1042, 289] width 178 height 11
click at [838, 329] on div "Back to Order Setup Visa MasterCard Union Pay American Express JCB Discover Din…" at bounding box center [468, 311] width 830 height 459
drag, startPoint x: 981, startPoint y: 283, endPoint x: 1010, endPoint y: 281, distance: 28.9
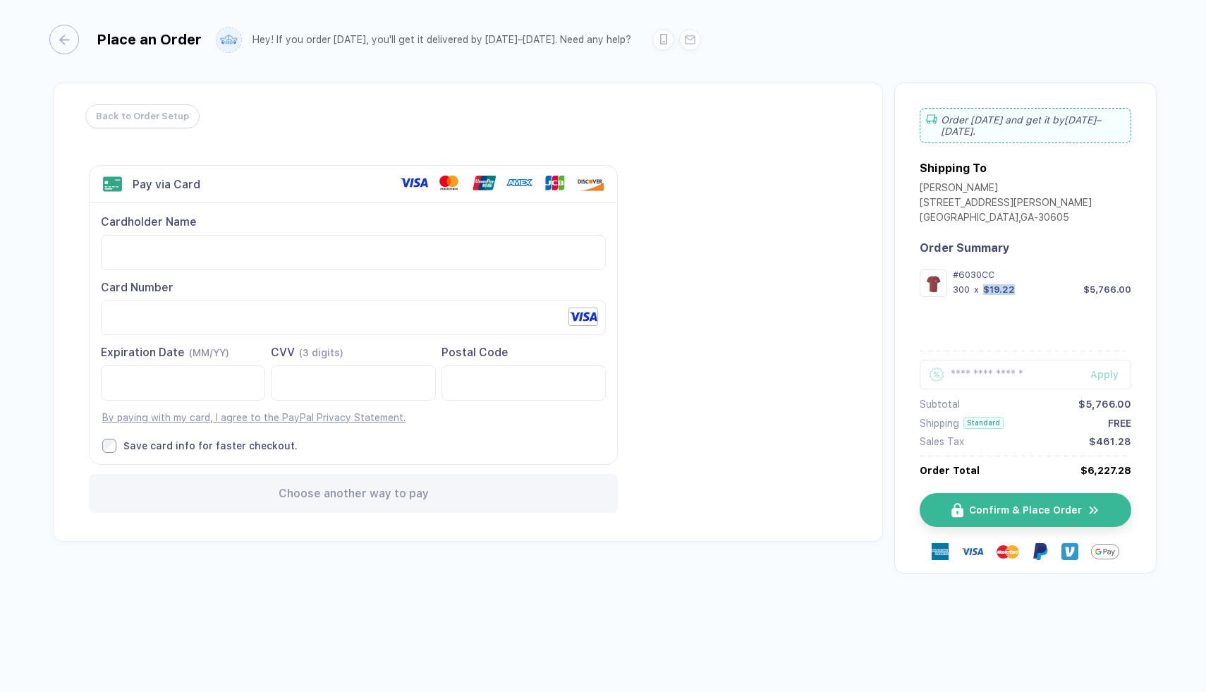
click at [1010, 284] on div "300 x $19.22 $5,766.00" at bounding box center [1042, 289] width 178 height 11
click at [876, 257] on div "Back to Order Setup Visa MasterCard Union Pay American Express JCB Discover Din…" at bounding box center [468, 311] width 830 height 459
